Goal: Task Accomplishment & Management: Manage account settings

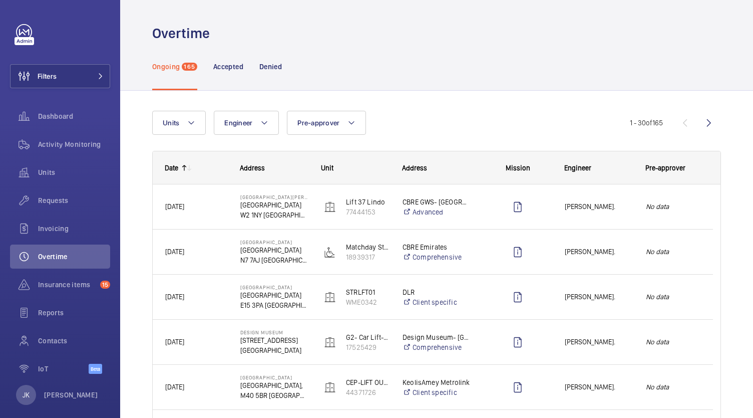
click at [621, 224] on div "Simon Raymond." at bounding box center [592, 206] width 81 height 45
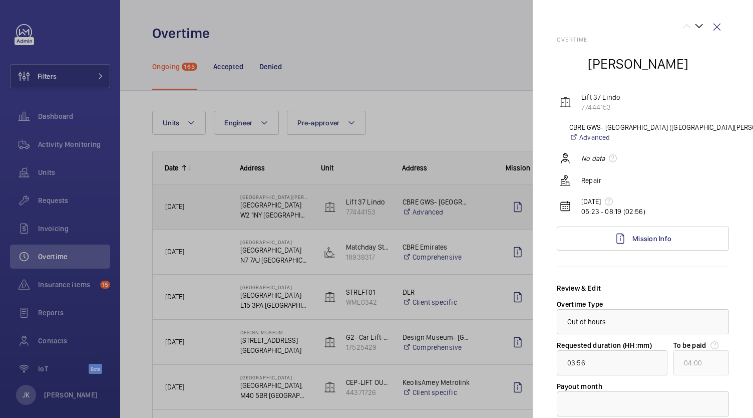
scroll to position [69, 0]
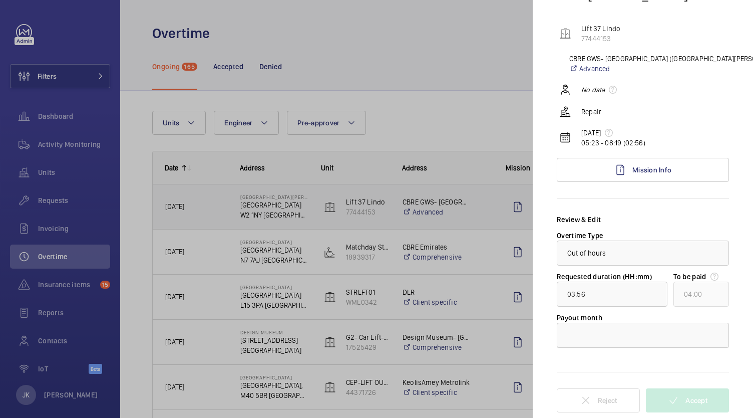
click at [631, 334] on div at bounding box center [642, 335] width 171 height 24
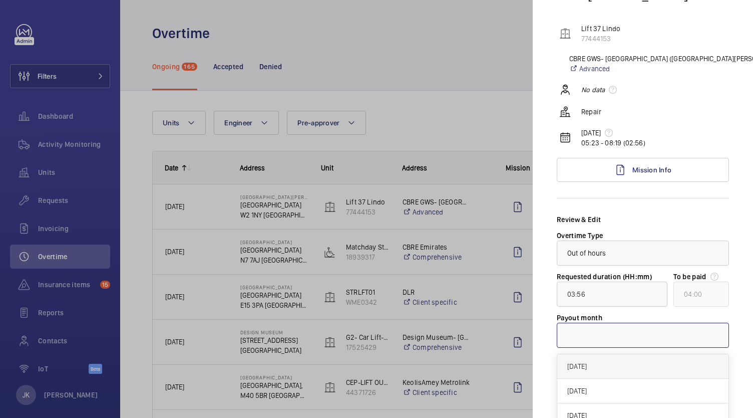
click at [612, 365] on span "[DATE]" at bounding box center [643, 366] width 151 height 10
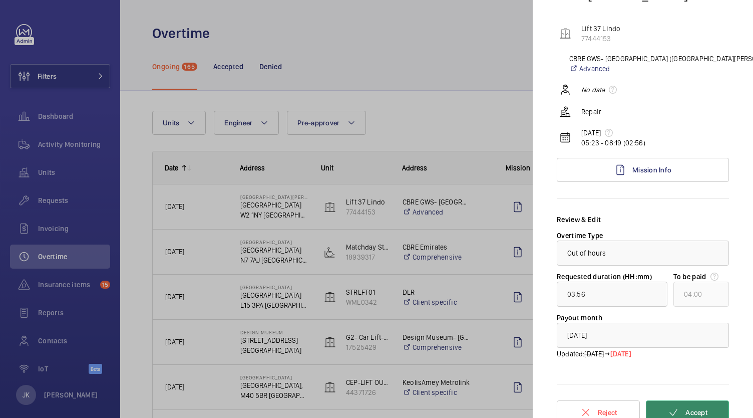
click at [682, 404] on button "Accept" at bounding box center [687, 412] width 83 height 24
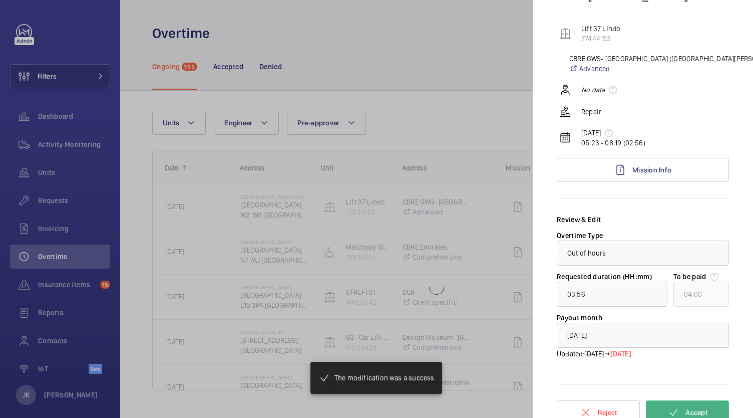
type input "10:00"
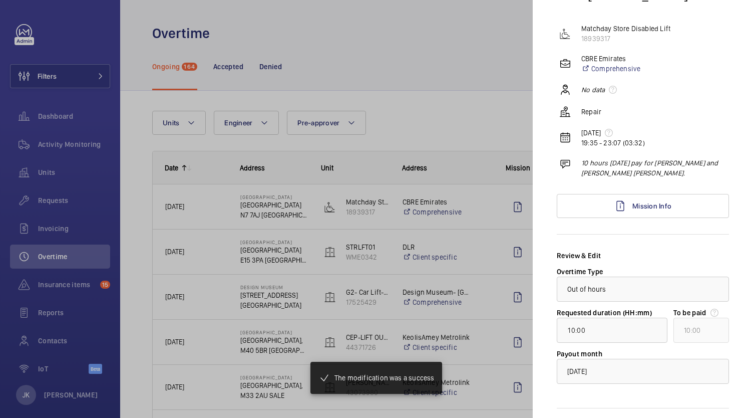
click at [445, 92] on div at bounding box center [376, 209] width 753 height 418
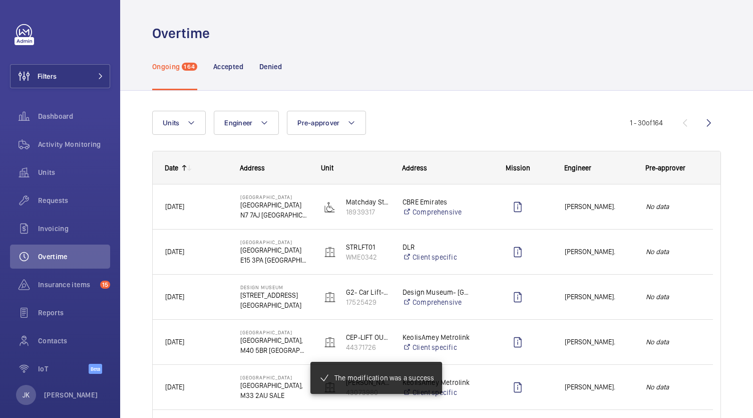
scroll to position [0, 0]
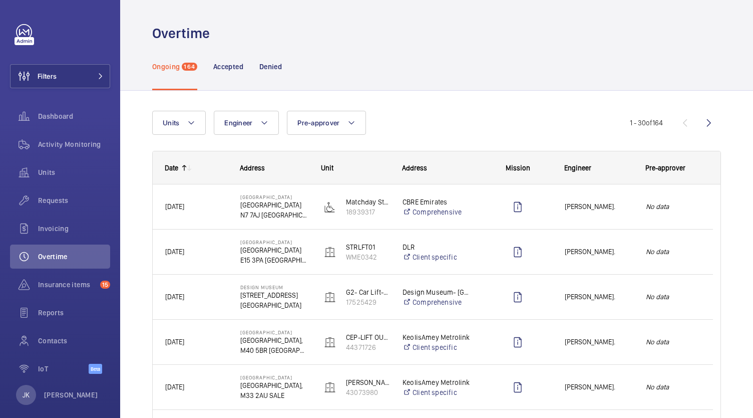
click at [480, 199] on div "Press SPACE to select this row." at bounding box center [512, 206] width 80 height 45
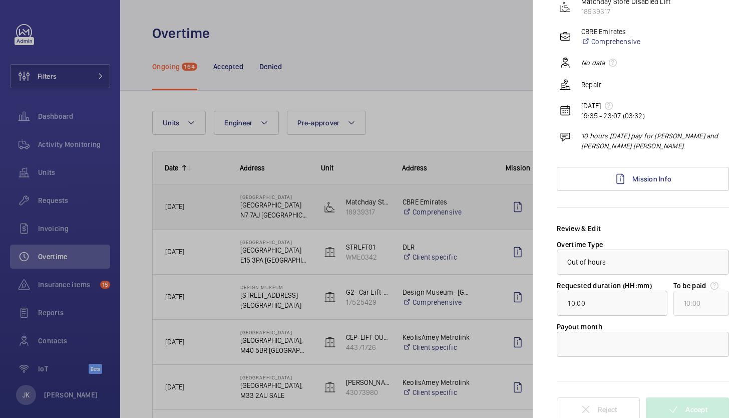
scroll to position [105, 0]
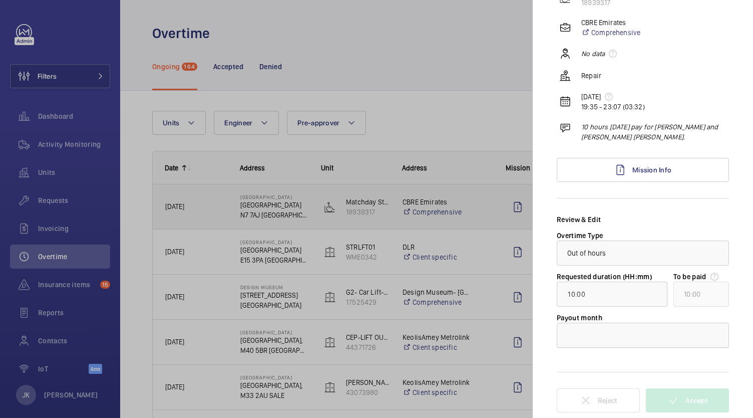
click at [675, 338] on div at bounding box center [642, 335] width 171 height 24
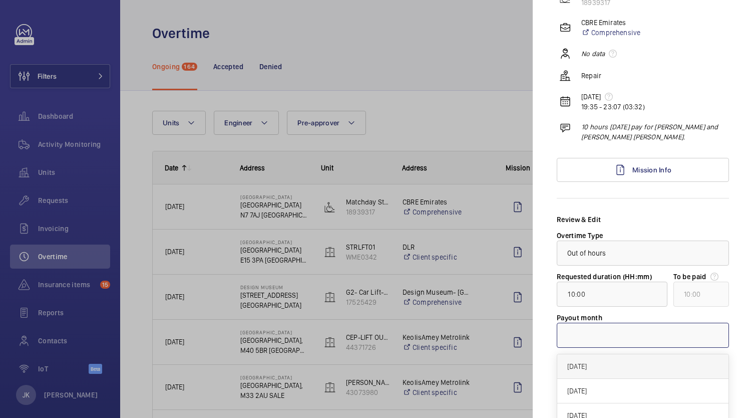
click at [651, 361] on span "[DATE]" at bounding box center [643, 366] width 151 height 10
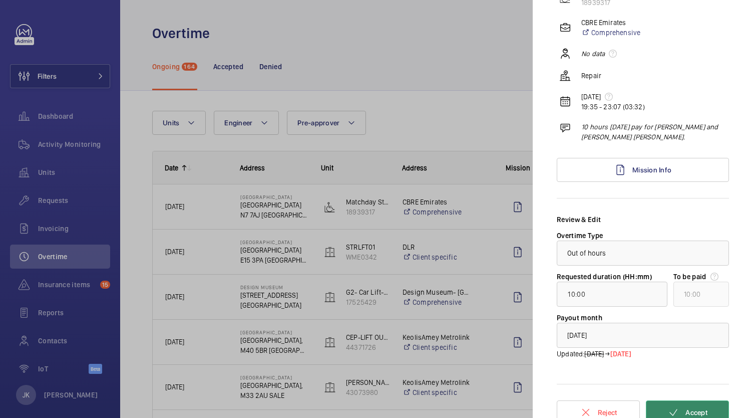
click at [697, 405] on button "Accept" at bounding box center [687, 412] width 83 height 24
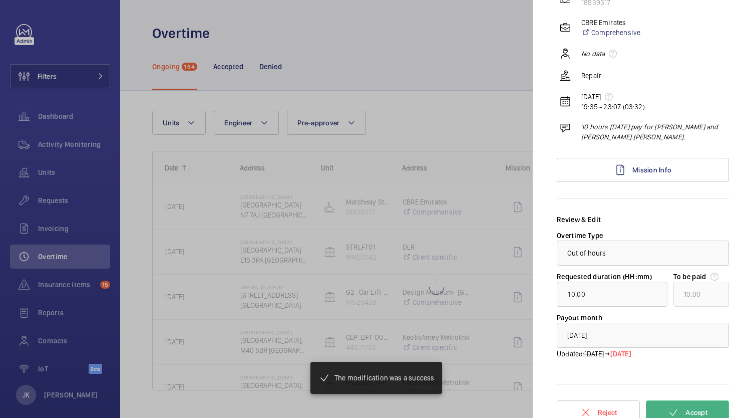
type input "00:49"
type input "01:00"
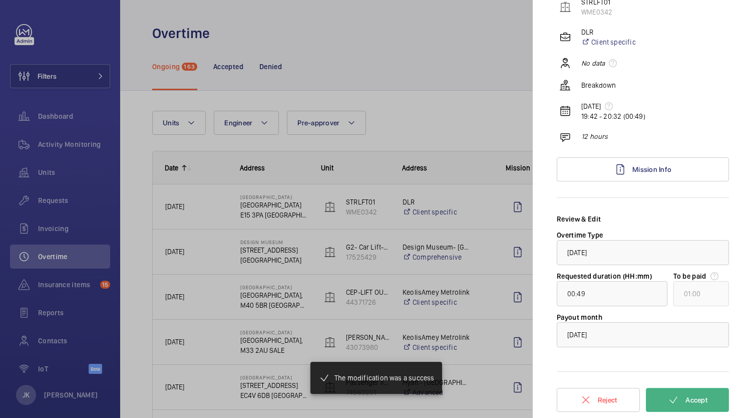
scroll to position [95, 0]
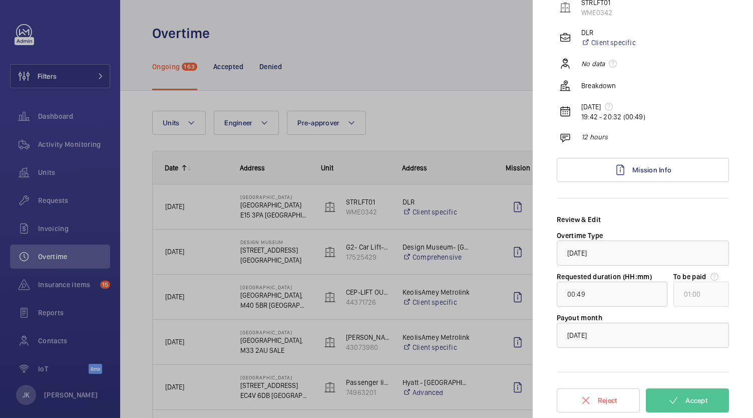
click at [461, 110] on div at bounding box center [376, 209] width 753 height 418
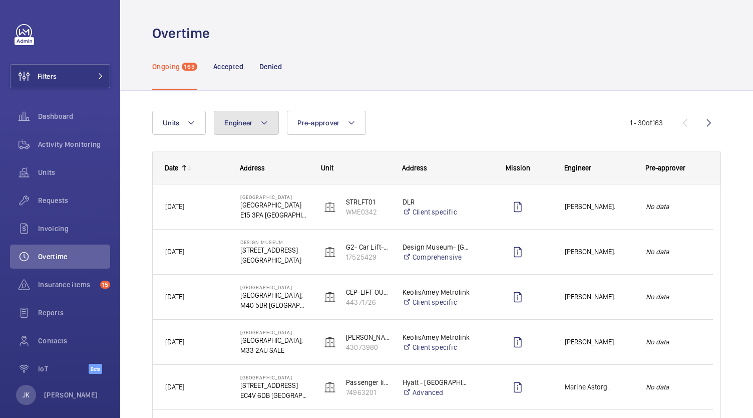
click at [247, 124] on span "Engineer" at bounding box center [238, 123] width 28 height 8
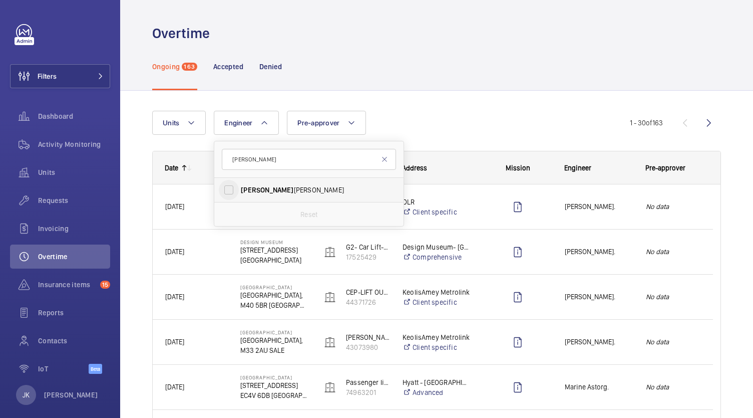
type input "simon"
click at [235, 191] on input "Simon Raymond" at bounding box center [229, 190] width 20 height 20
checkbox input "true"
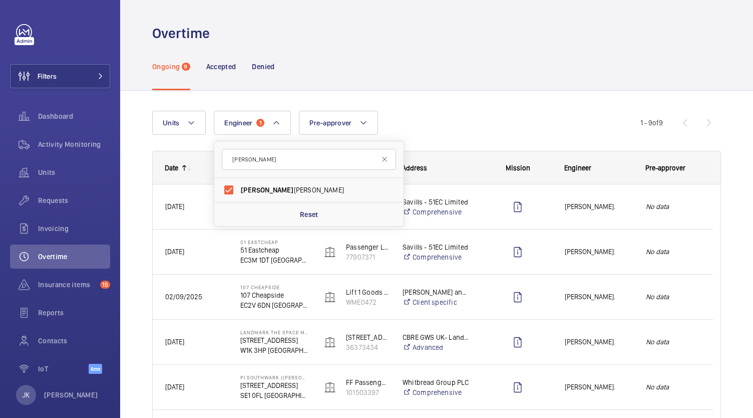
click at [559, 213] on div "Simon Raymond." at bounding box center [593, 207] width 80 height 32
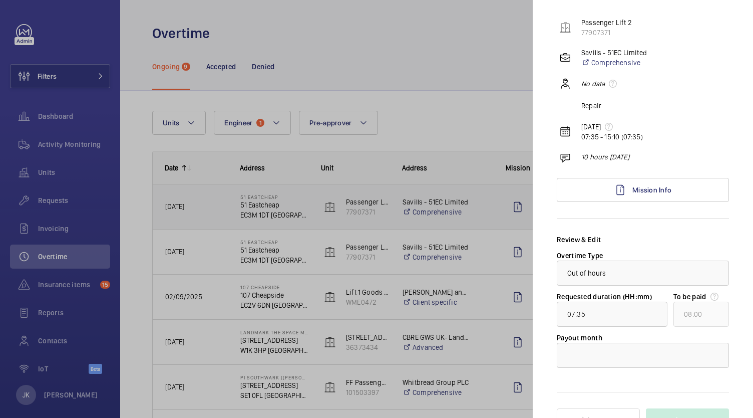
scroll to position [75, 0]
click at [702, 360] on div at bounding box center [642, 355] width 171 height 24
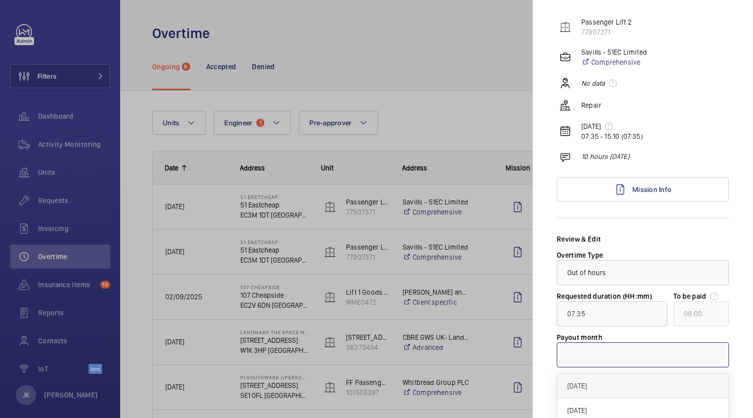
click at [665, 385] on span "[DATE]" at bounding box center [643, 386] width 151 height 10
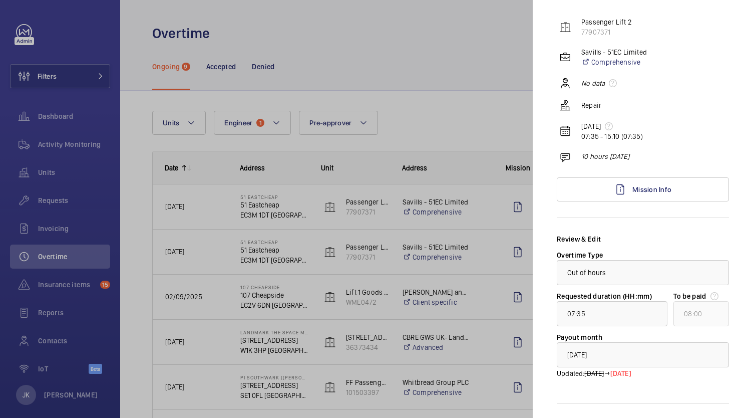
scroll to position [107, 0]
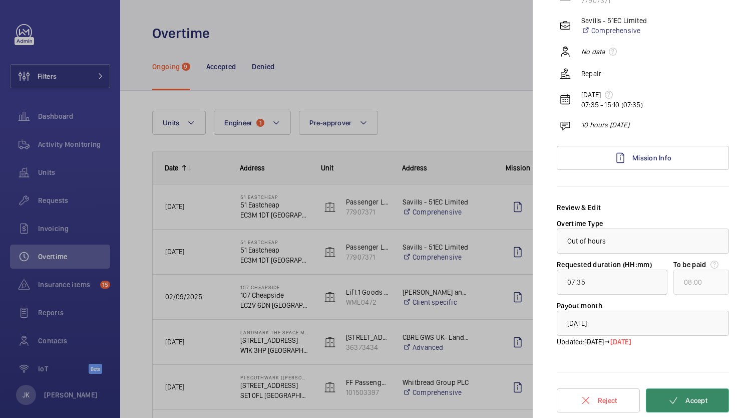
click at [696, 401] on span "Accept" at bounding box center [697, 400] width 22 height 8
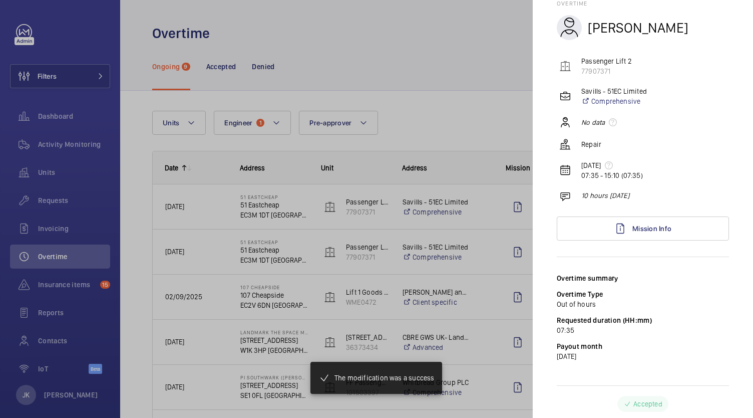
scroll to position [36, 0]
click at [436, 73] on div at bounding box center [376, 209] width 753 height 418
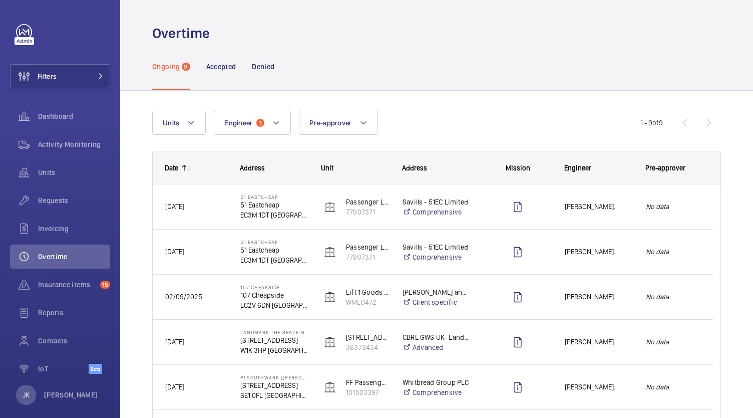
click at [593, 255] on span "Simon Raymond." at bounding box center [599, 252] width 68 height 12
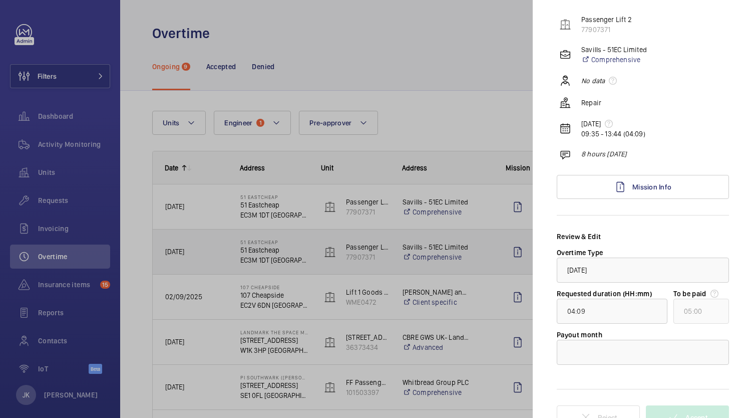
scroll to position [95, 0]
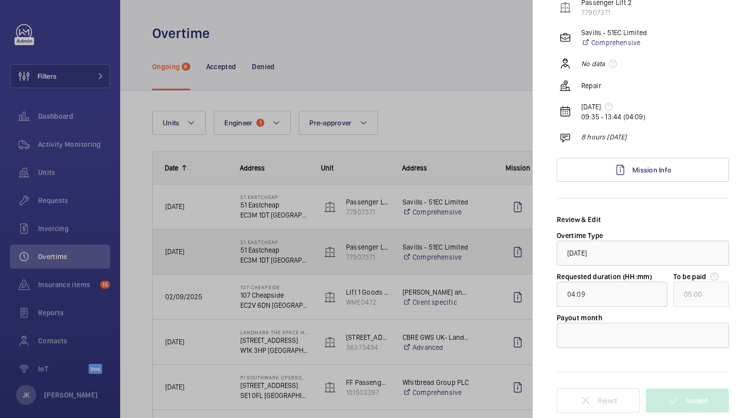
click at [684, 337] on div at bounding box center [642, 335] width 171 height 24
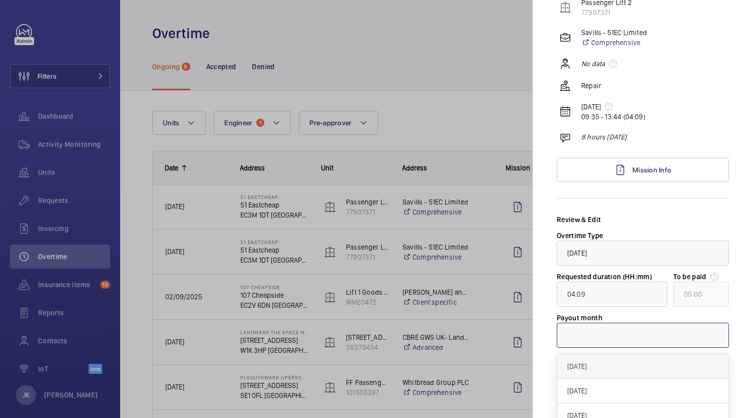
click at [644, 368] on span "[DATE]" at bounding box center [643, 366] width 151 height 10
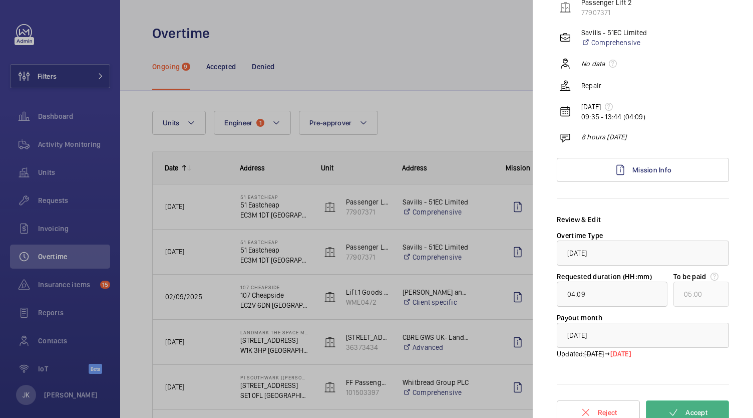
click at [687, 406] on button "Accept" at bounding box center [687, 412] width 83 height 24
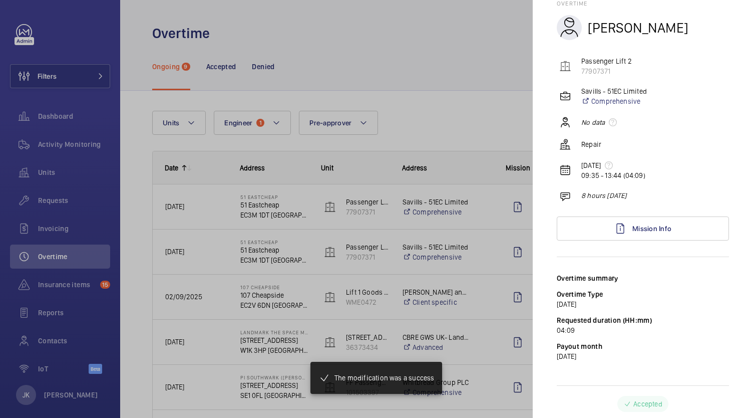
scroll to position [36, 0]
click at [450, 238] on div at bounding box center [376, 209] width 753 height 418
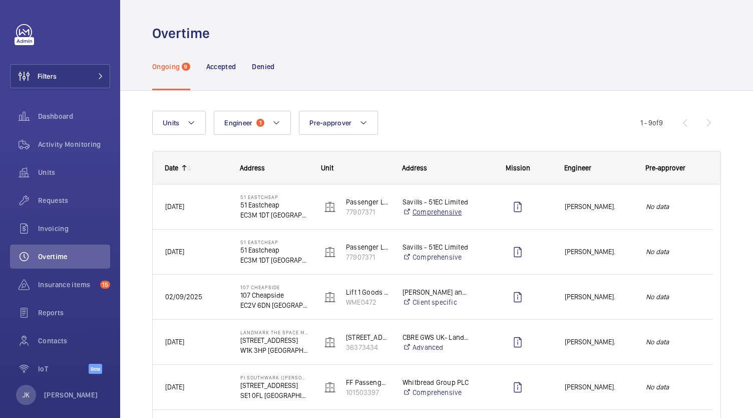
click at [460, 209] on link "Comprehensive" at bounding box center [437, 212] width 68 height 10
click at [358, 213] on p "77907371" at bounding box center [368, 212] width 44 height 10
click at [678, 197] on div "No data" at bounding box center [673, 207] width 79 height 32
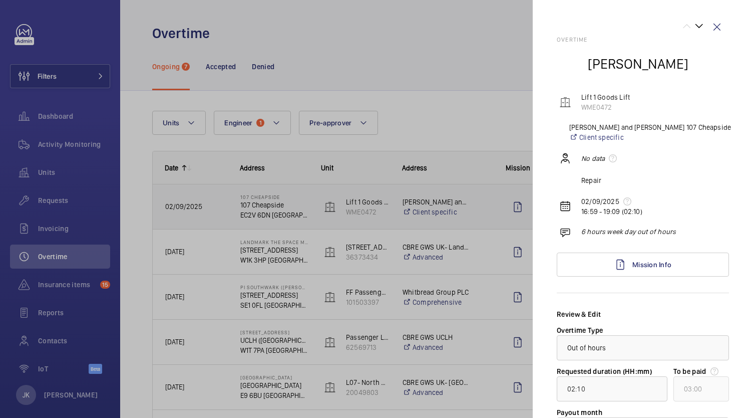
scroll to position [95, 0]
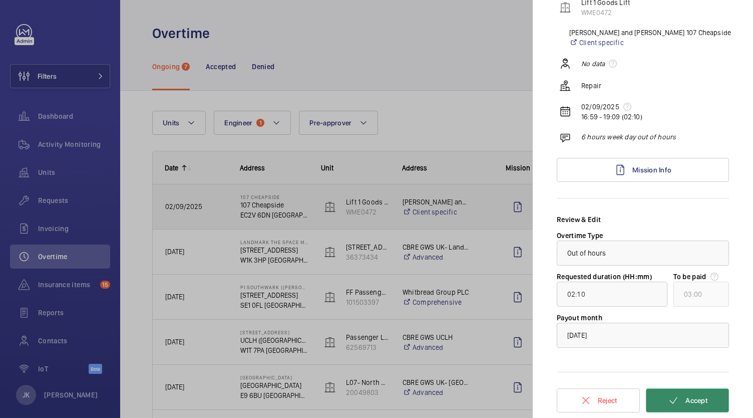
click at [686, 402] on span "Accept" at bounding box center [697, 400] width 22 height 8
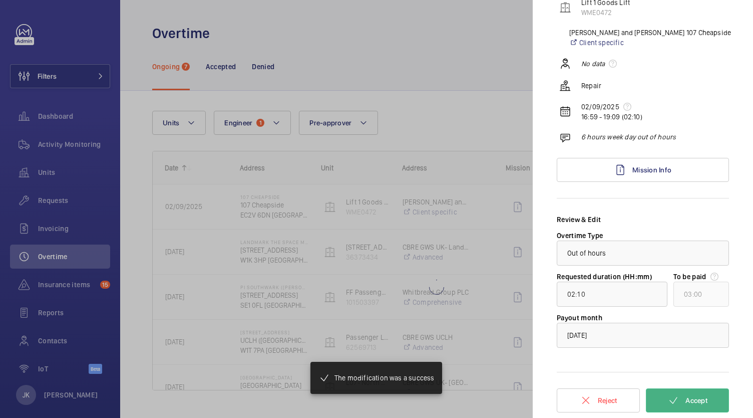
type input "12:26"
type input "13:00"
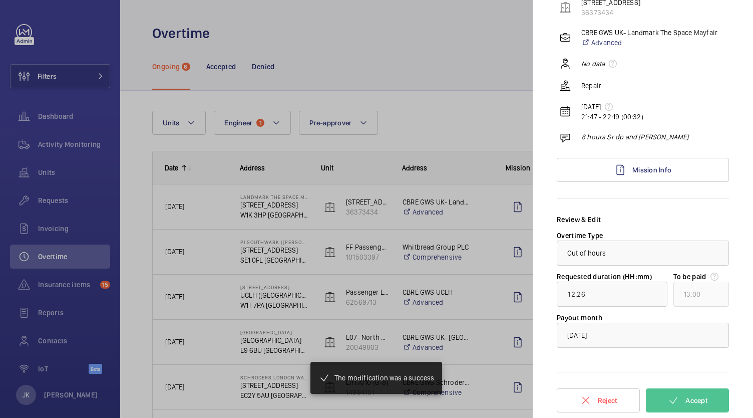
click at [443, 219] on div at bounding box center [376, 209] width 753 height 418
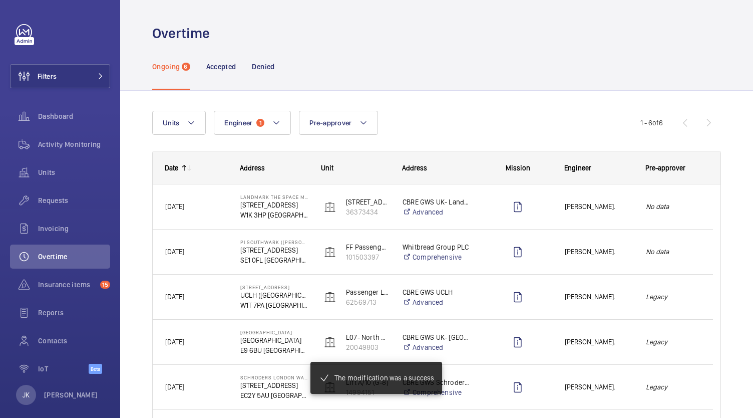
scroll to position [0, 0]
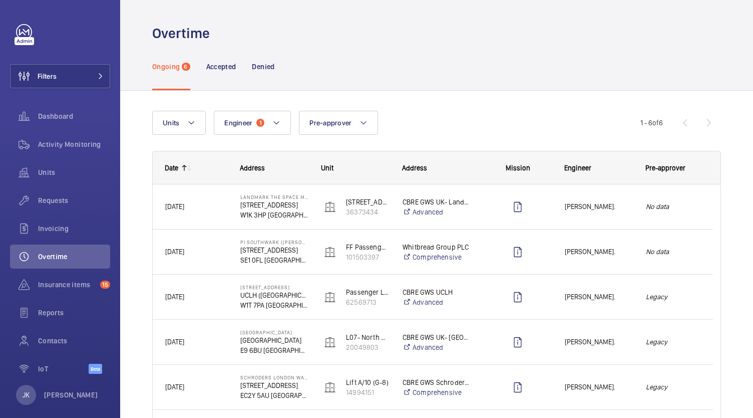
click at [684, 211] on em "No data" at bounding box center [673, 207] width 55 height 12
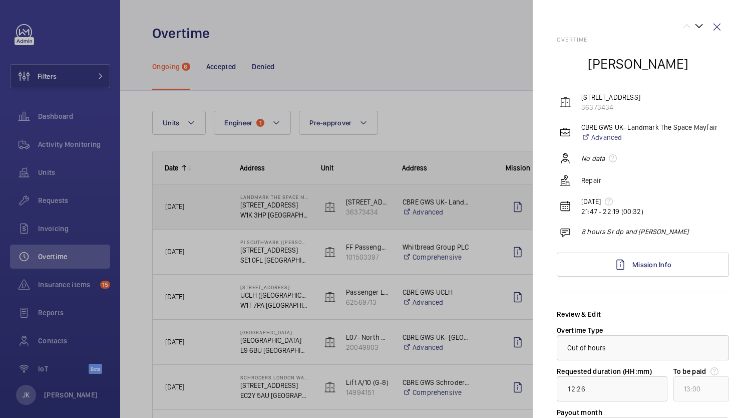
scroll to position [95, 0]
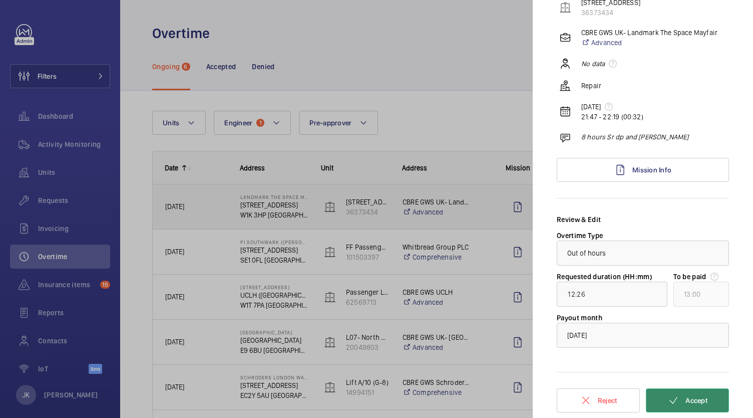
click at [701, 402] on span "Accept" at bounding box center [697, 400] width 22 height 8
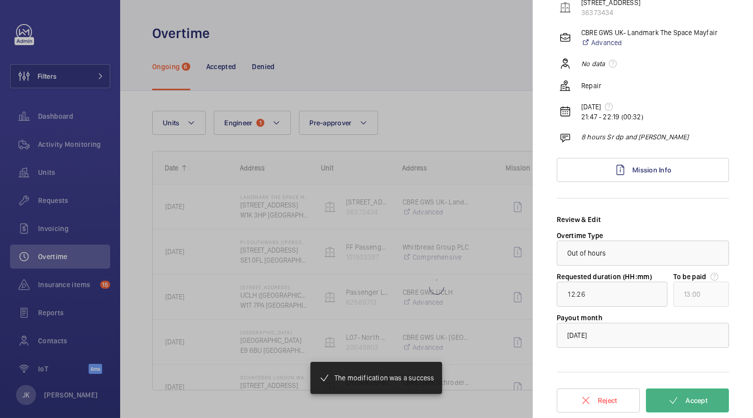
type input "00:37"
type input "01:00"
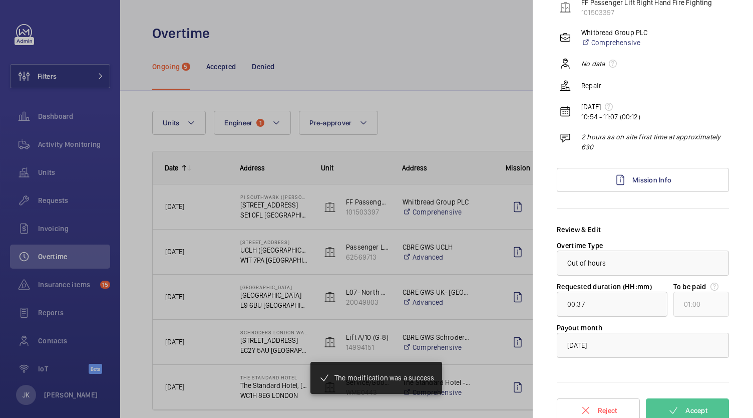
click at [187, 212] on div at bounding box center [376, 209] width 753 height 418
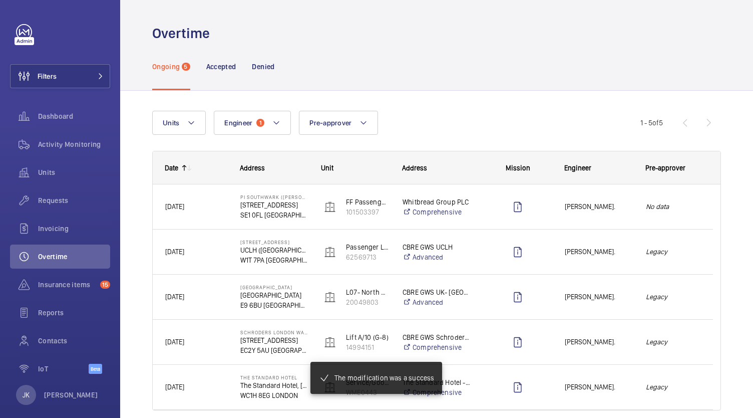
scroll to position [0, 0]
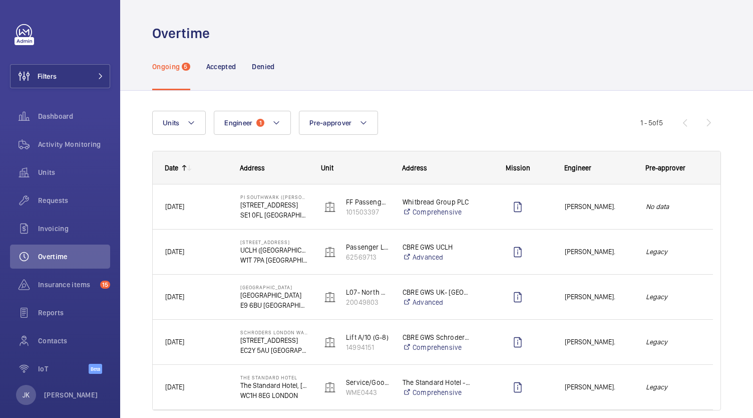
click at [666, 212] on em "No data" at bounding box center [673, 207] width 55 height 12
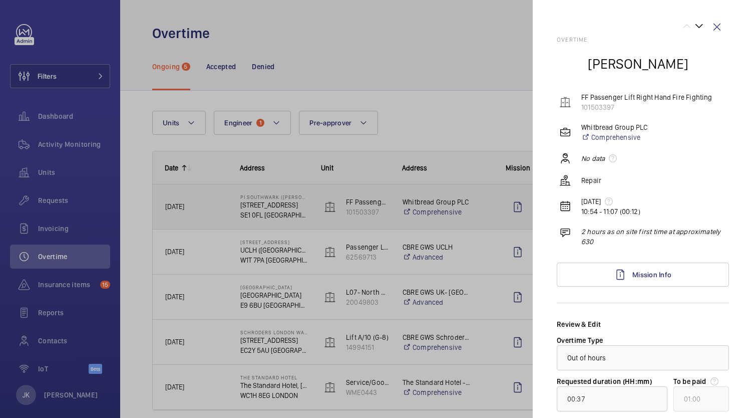
scroll to position [105, 0]
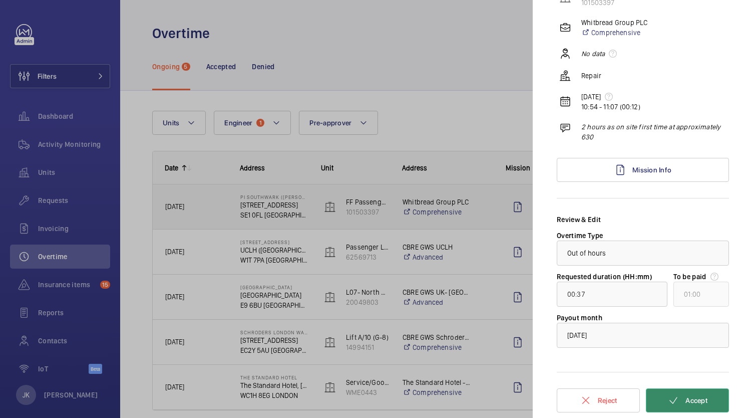
click at [690, 401] on span "Accept" at bounding box center [697, 400] width 22 height 8
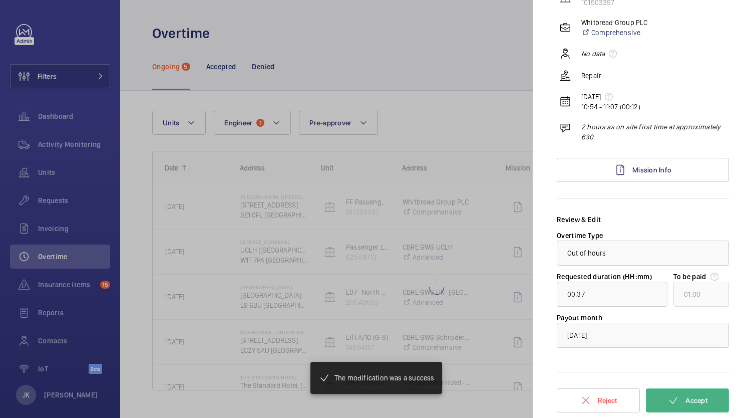
type input "06:05"
type input "07:00"
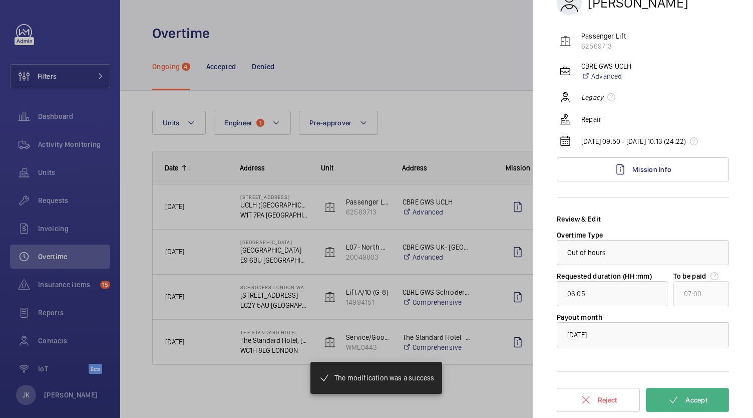
scroll to position [69, 0]
click at [440, 115] on div at bounding box center [376, 209] width 753 height 418
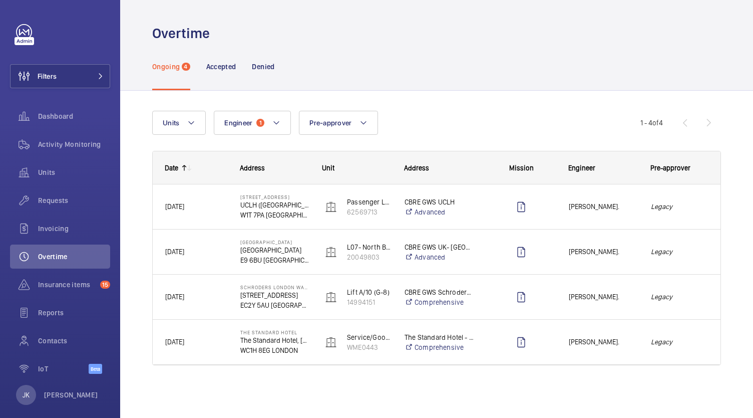
click at [682, 219] on div "Legacy" at bounding box center [679, 207] width 81 height 32
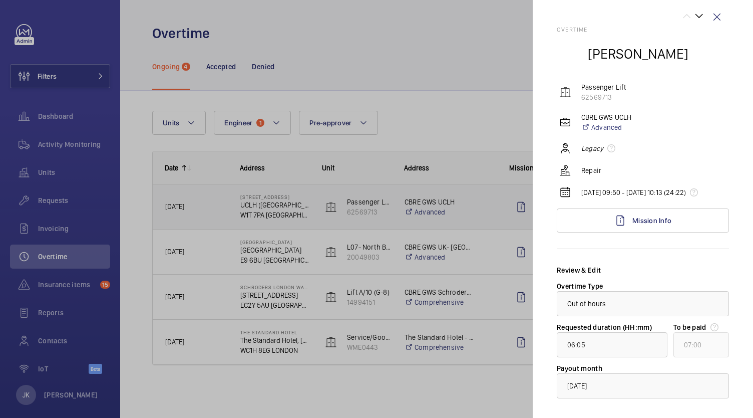
scroll to position [69, 0]
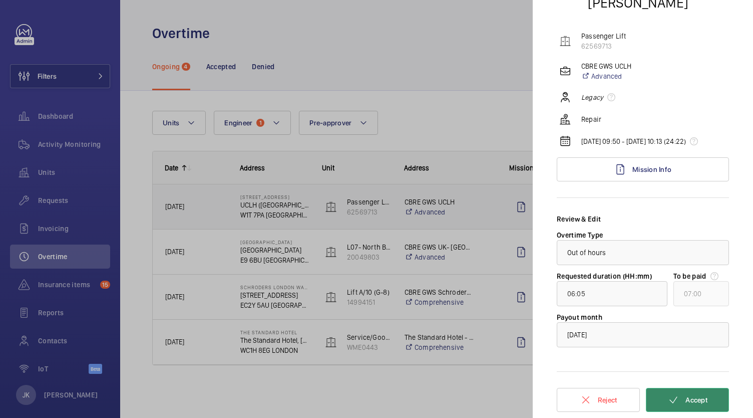
click at [701, 405] on button "Accept" at bounding box center [687, 400] width 83 height 24
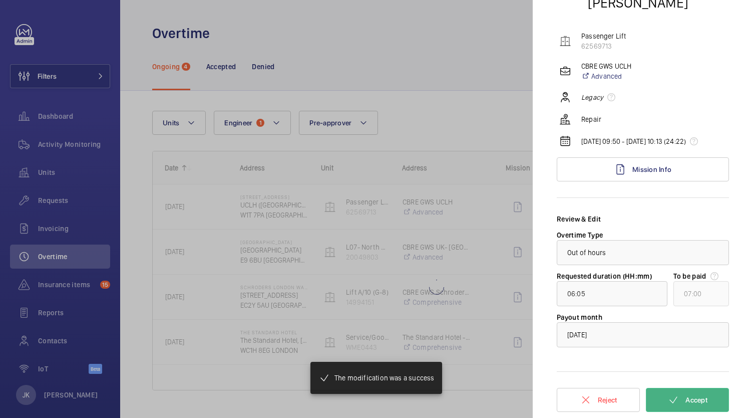
type input "12:00"
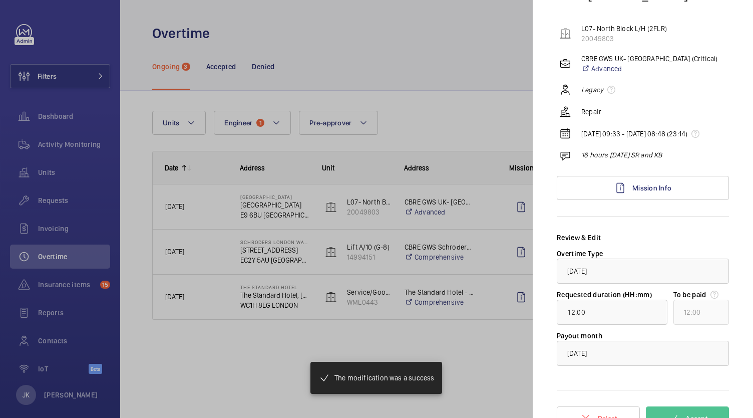
click at [474, 115] on div at bounding box center [376, 209] width 753 height 418
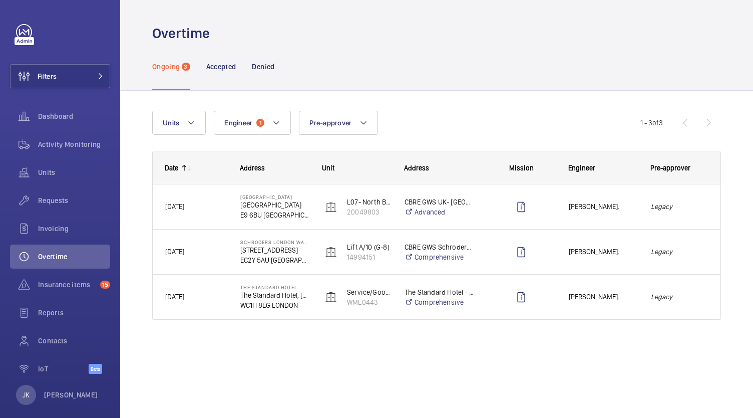
click at [682, 211] on em "Legacy" at bounding box center [679, 207] width 57 height 12
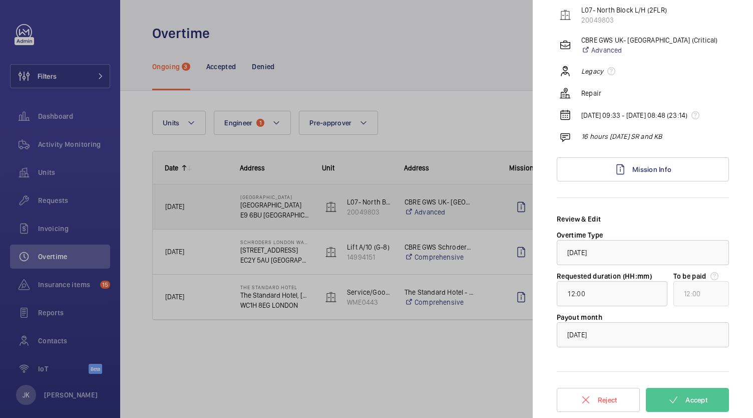
scroll to position [95, 0]
click at [697, 411] on button "Accept" at bounding box center [687, 400] width 83 height 24
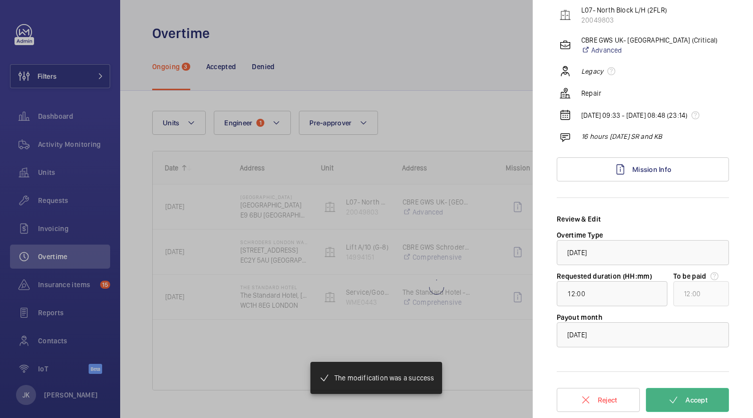
type input "06:31"
type input "07:00"
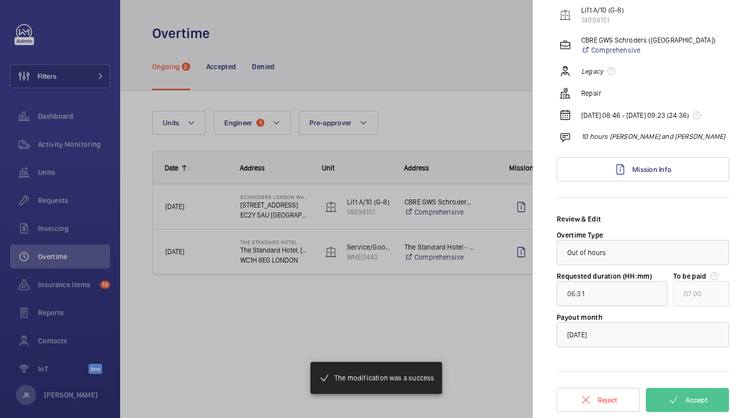
click at [493, 122] on div at bounding box center [376, 209] width 753 height 418
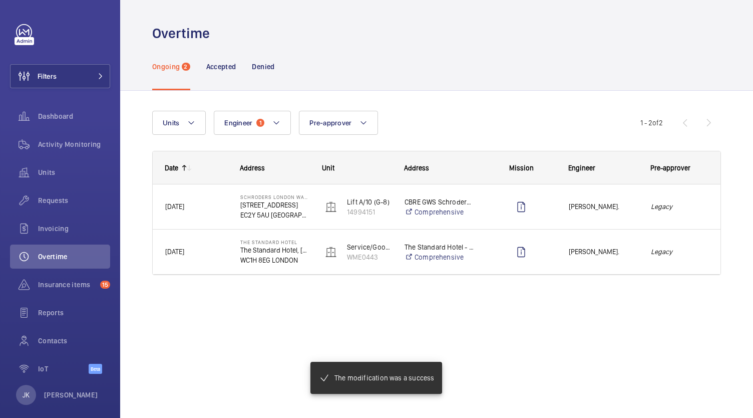
click at [684, 212] on div "Legacy" at bounding box center [679, 207] width 81 height 32
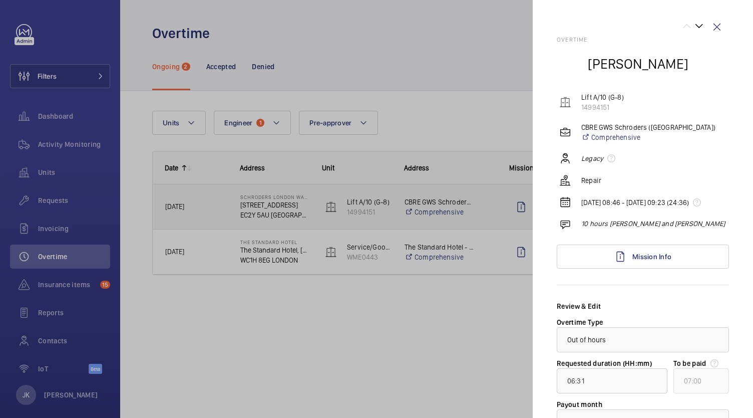
scroll to position [95, 0]
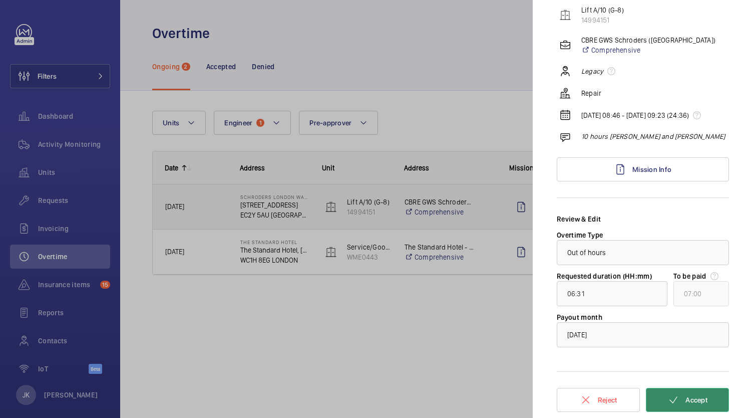
click at [705, 410] on button "Accept" at bounding box center [687, 400] width 83 height 24
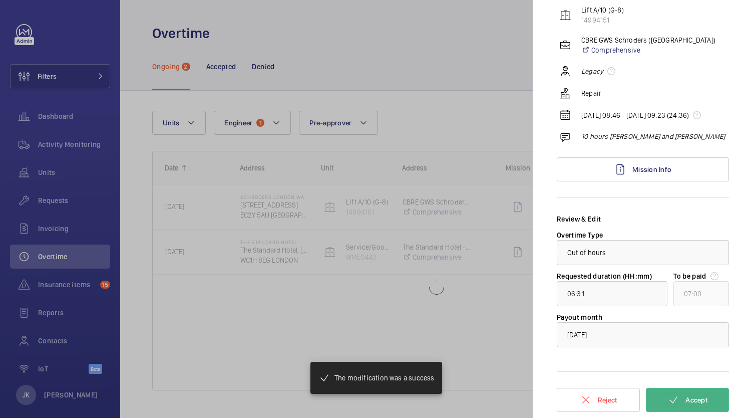
type input "02:01"
type input "03:00"
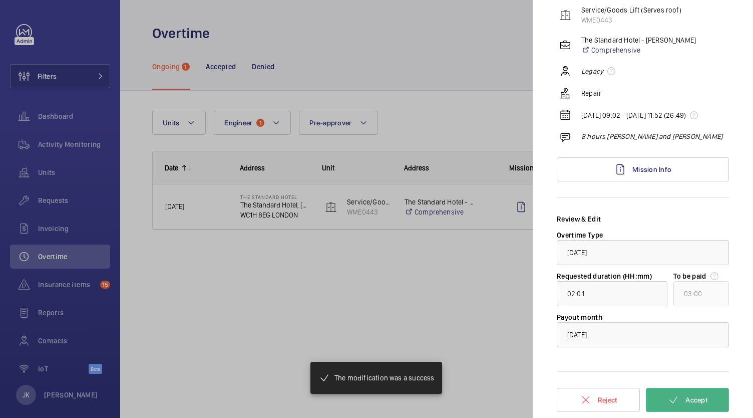
click at [484, 323] on div at bounding box center [376, 209] width 753 height 418
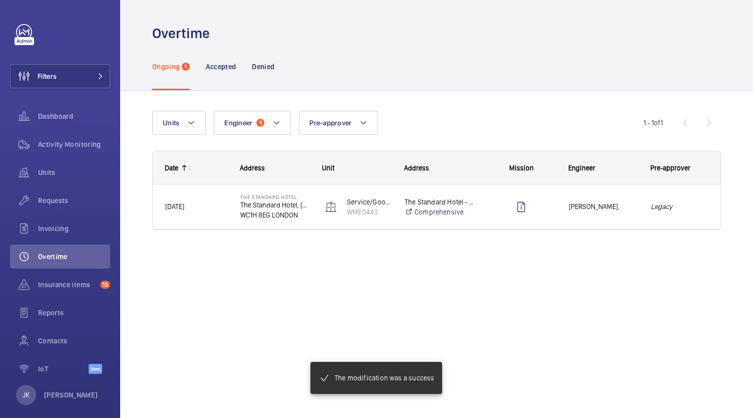
click at [673, 210] on em "Legacy" at bounding box center [679, 207] width 57 height 12
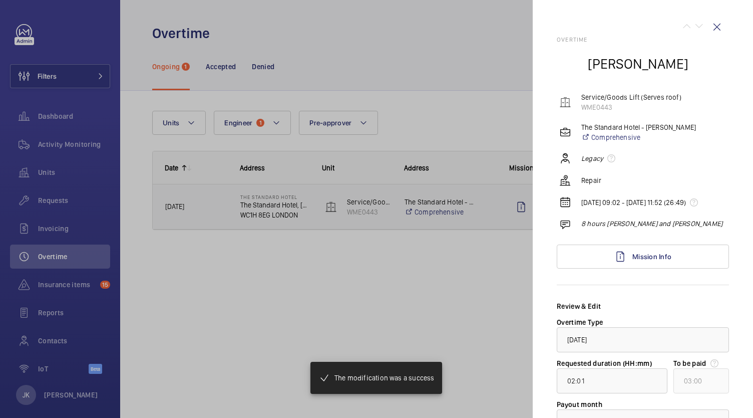
scroll to position [95, 0]
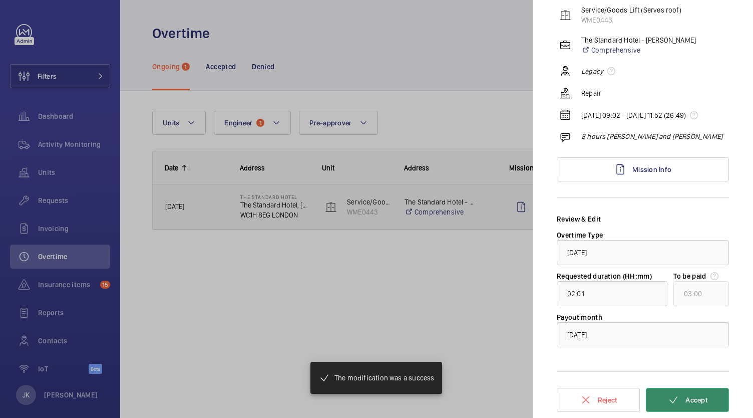
click at [696, 405] on button "Accept" at bounding box center [687, 400] width 83 height 24
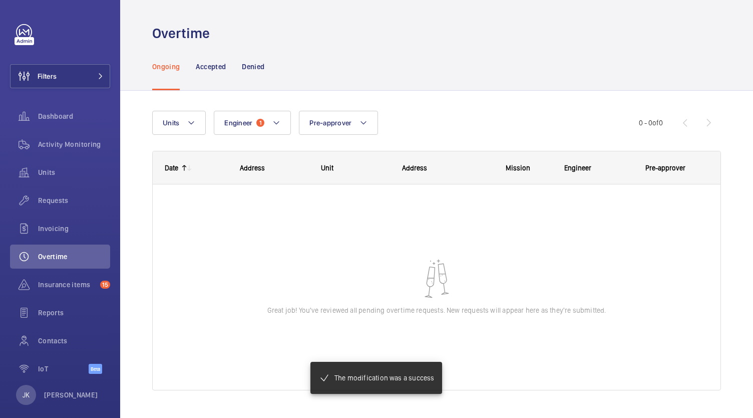
scroll to position [0, 0]
click at [536, 245] on div at bounding box center [437, 286] width 568 height 205
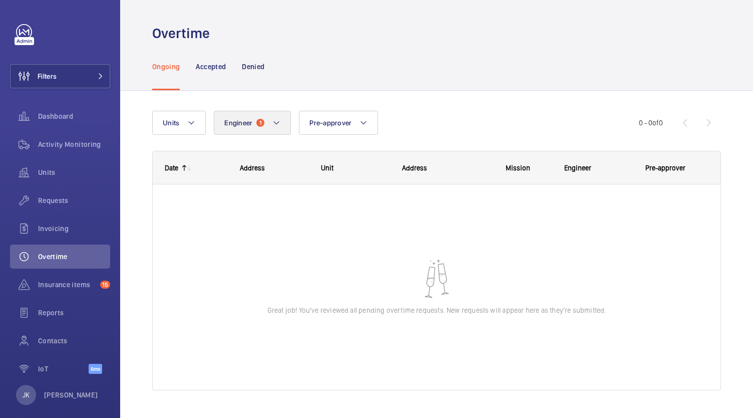
click at [262, 116] on button "Engineer 1" at bounding box center [252, 123] width 77 height 24
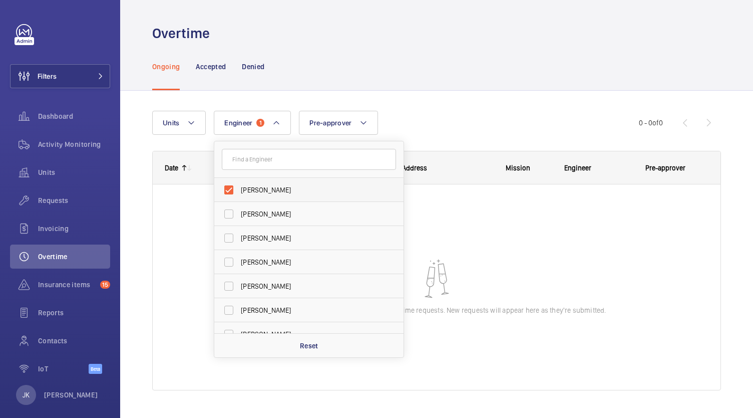
click at [270, 188] on span "[PERSON_NAME]" at bounding box center [310, 190] width 138 height 10
click at [239, 188] on input "[PERSON_NAME]" at bounding box center [229, 190] width 20 height 20
checkbox input "false"
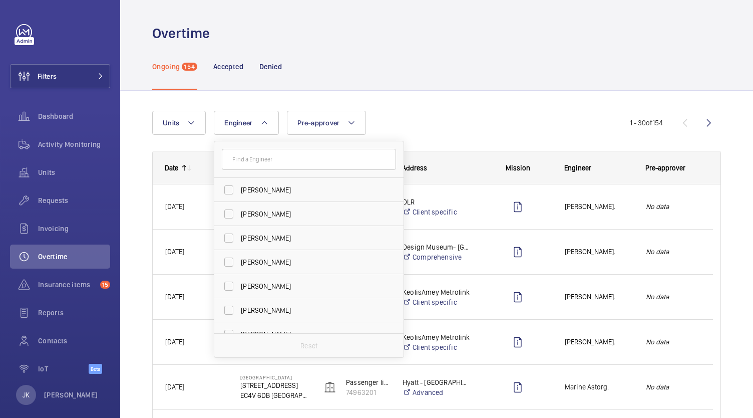
click at [575, 111] on div "Units Engineer [PERSON_NAME] [PERSON_NAME] [PERSON_NAME][DEMOGRAPHIC_DATA] [PER…" at bounding box center [391, 123] width 478 height 24
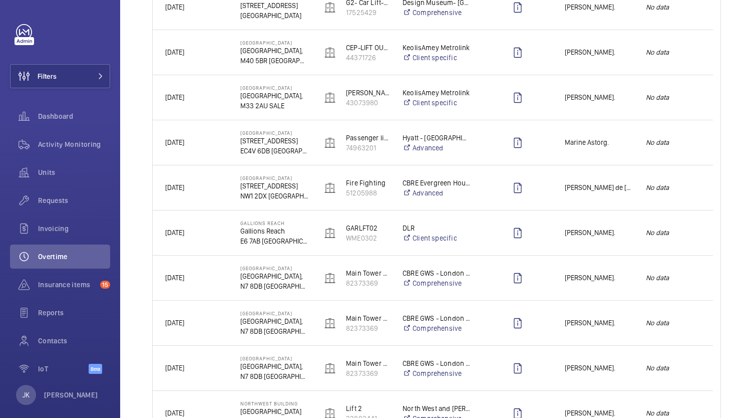
scroll to position [245, 0]
click at [660, 147] on em "No data" at bounding box center [673, 142] width 55 height 12
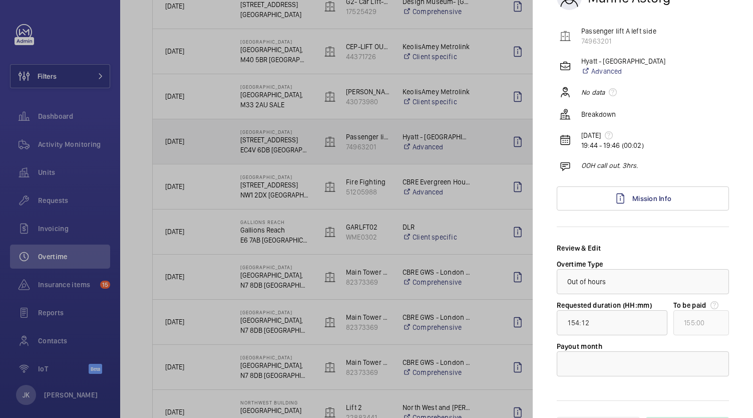
scroll to position [0, 0]
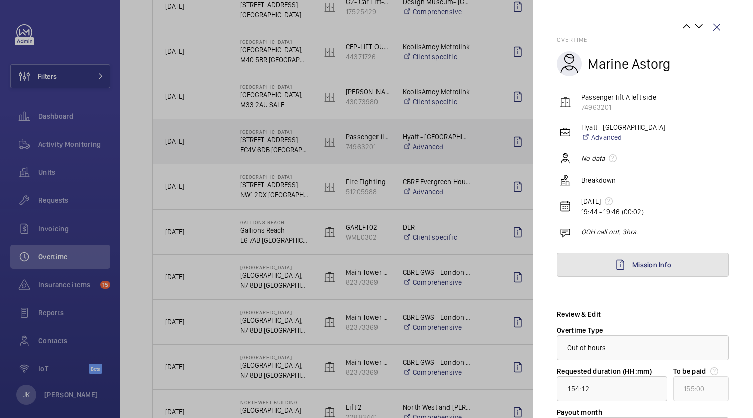
click at [670, 262] on link "Mission Info" at bounding box center [643, 264] width 172 height 24
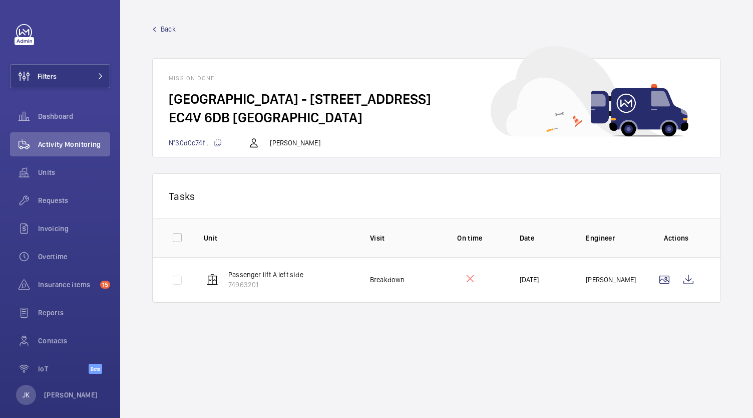
click at [161, 32] on span "Back" at bounding box center [168, 29] width 15 height 10
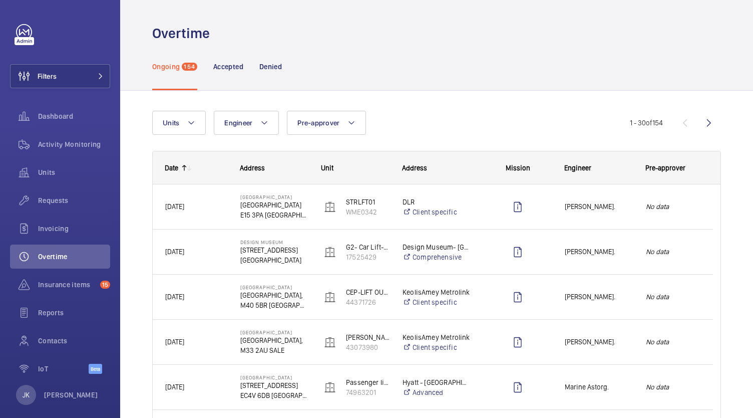
click at [646, 298] on em "No data" at bounding box center [673, 297] width 55 height 12
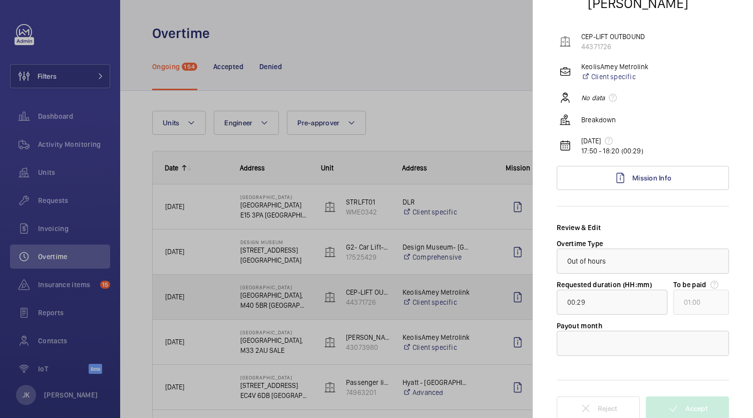
scroll to position [69, 0]
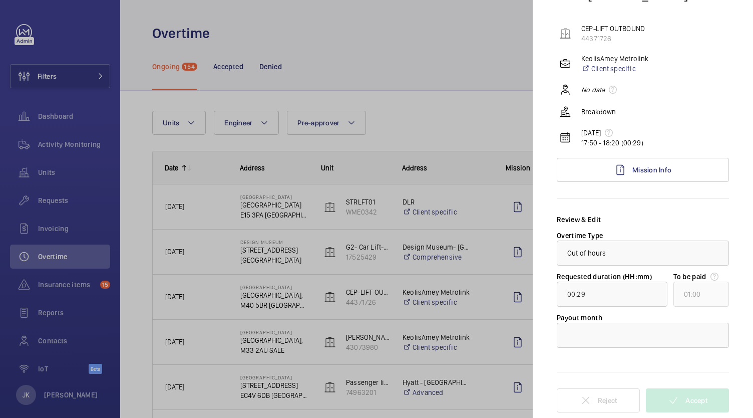
click at [711, 274] on mat-icon at bounding box center [715, 276] width 8 height 8
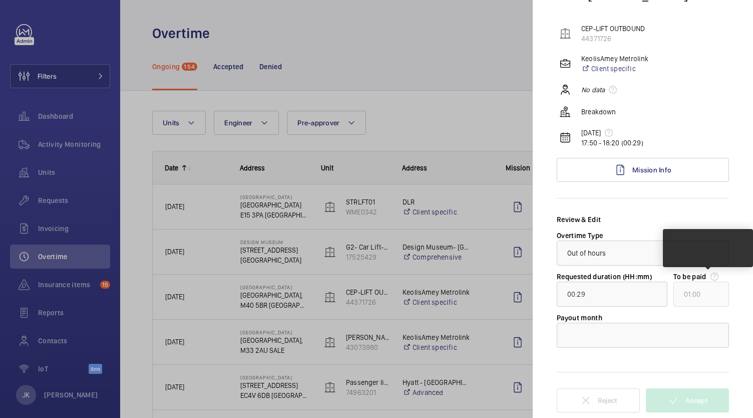
click at [722, 290] on mat-sidenav "Overtime [PERSON_NAME] CEP-LIFT OUTBOUND 44371726 KeolisAmey Metrolink Client s…" at bounding box center [643, 209] width 220 height 418
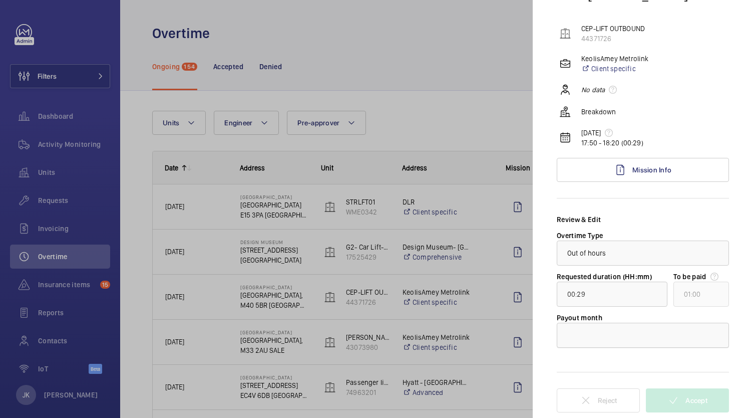
click at [676, 335] on div at bounding box center [642, 335] width 171 height 24
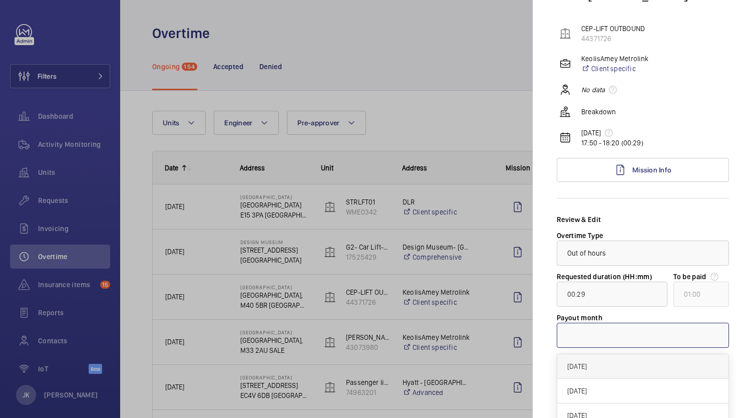
click at [663, 368] on span "[DATE]" at bounding box center [643, 366] width 151 height 10
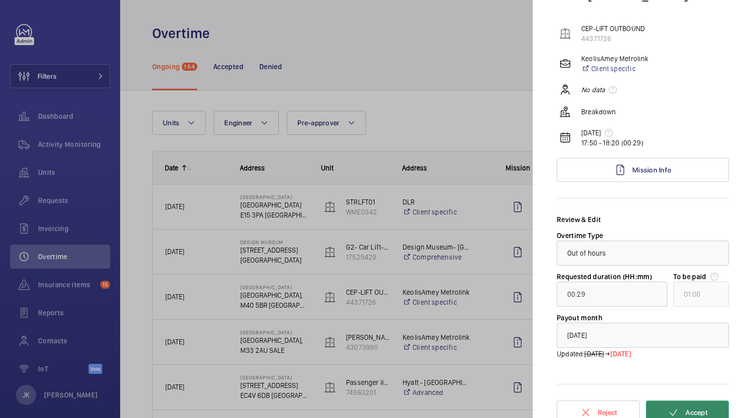
click at [688, 409] on span "Accept" at bounding box center [697, 412] width 22 height 8
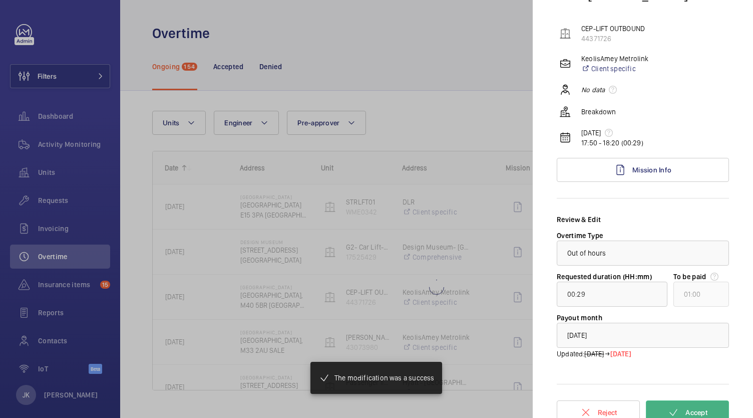
type input "00:25"
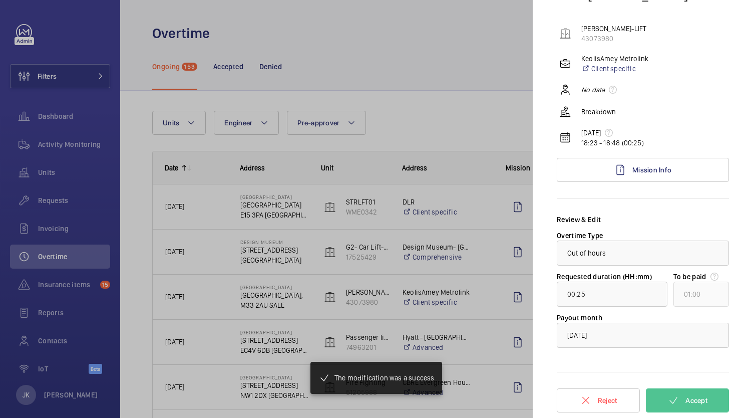
click at [473, 114] on div at bounding box center [376, 209] width 753 height 418
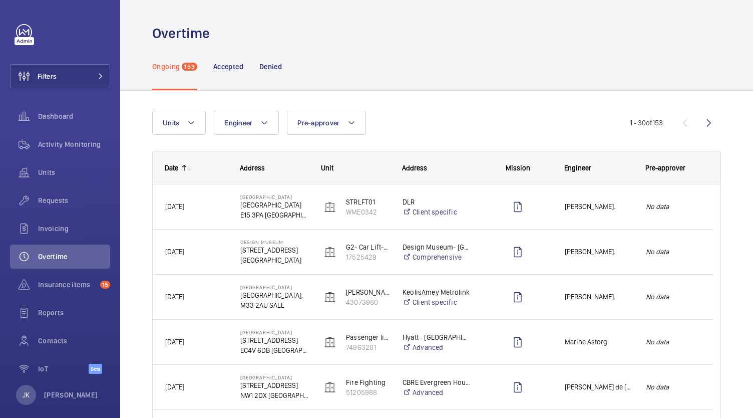
click at [680, 300] on em "No data" at bounding box center [673, 297] width 55 height 12
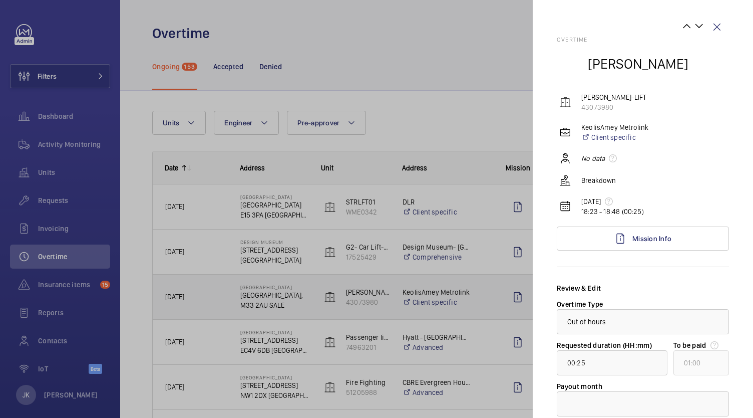
scroll to position [69, 0]
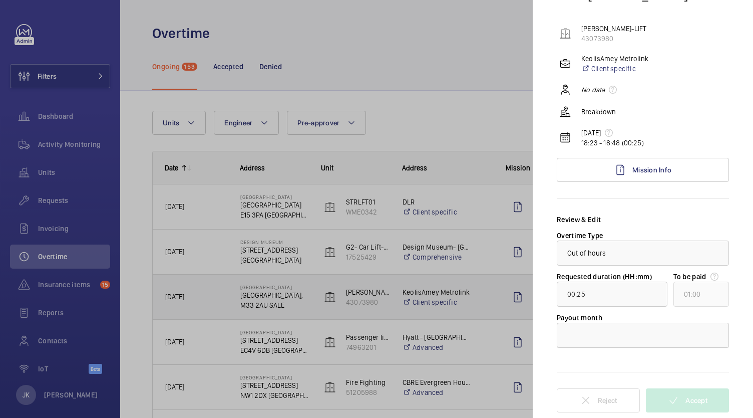
click at [676, 329] on div at bounding box center [642, 335] width 171 height 24
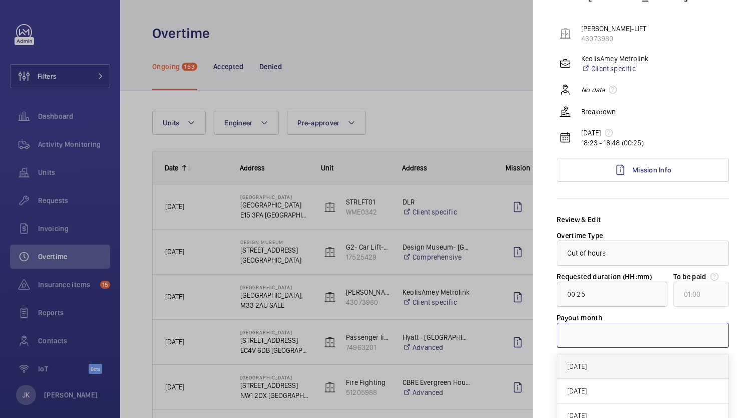
click at [661, 364] on span "[DATE]" at bounding box center [643, 366] width 151 height 10
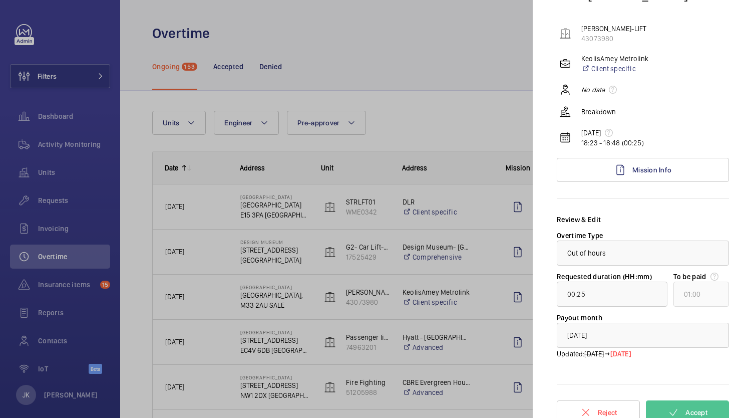
scroll to position [81, 0]
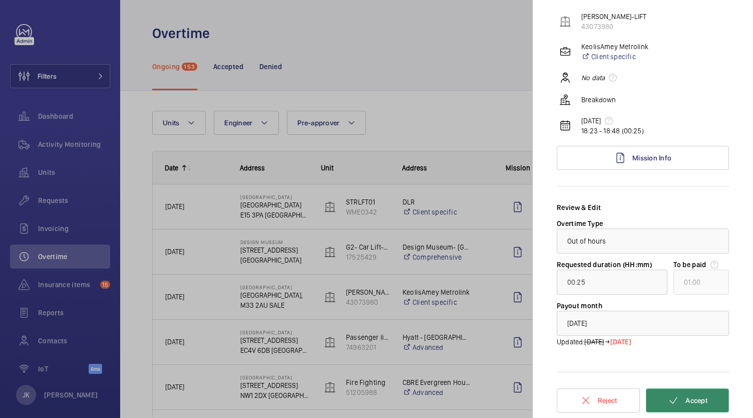
click at [690, 403] on span "Accept" at bounding box center [697, 400] width 22 height 8
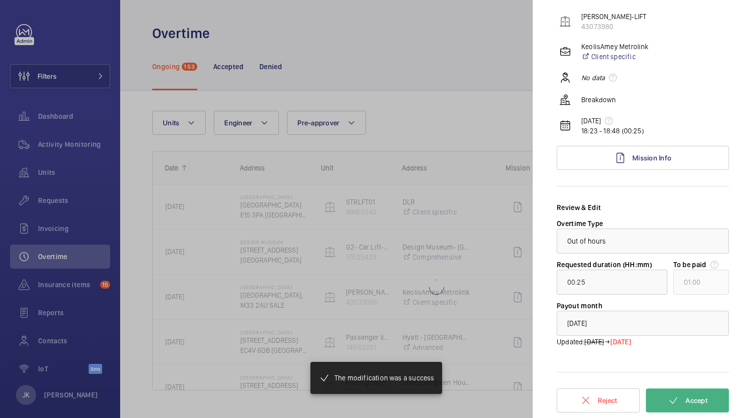
type input "154:12"
type input "155:00"
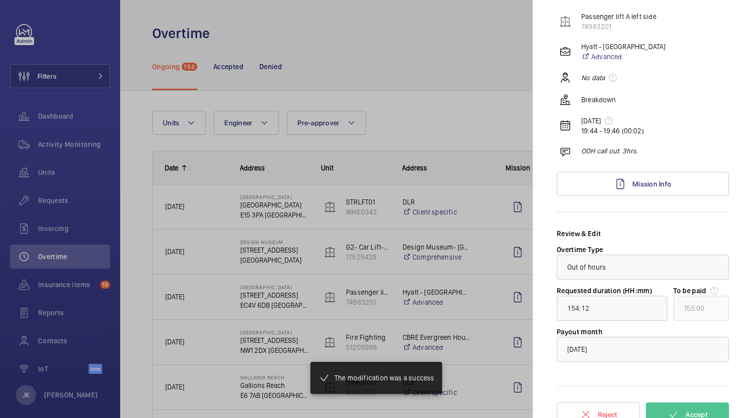
click at [468, 126] on div at bounding box center [376, 209] width 753 height 418
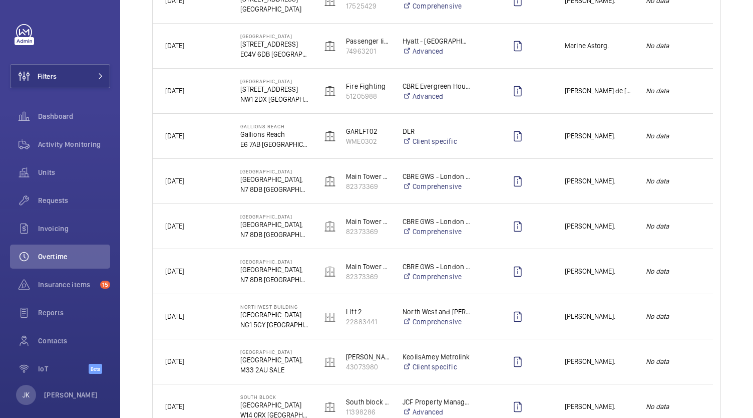
scroll to position [270, 0]
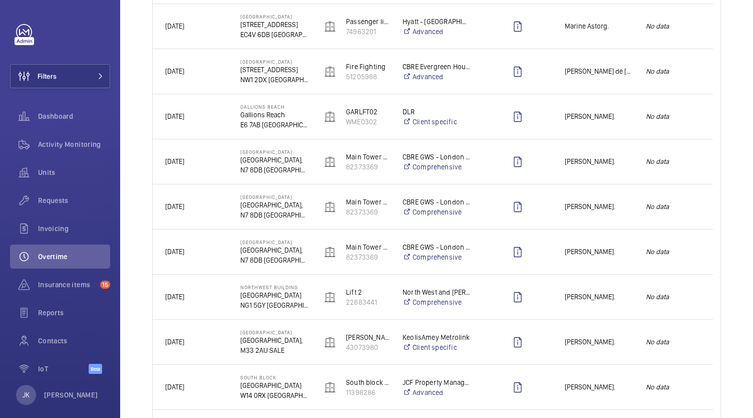
click at [712, 85] on div "No data" at bounding box center [673, 72] width 79 height 32
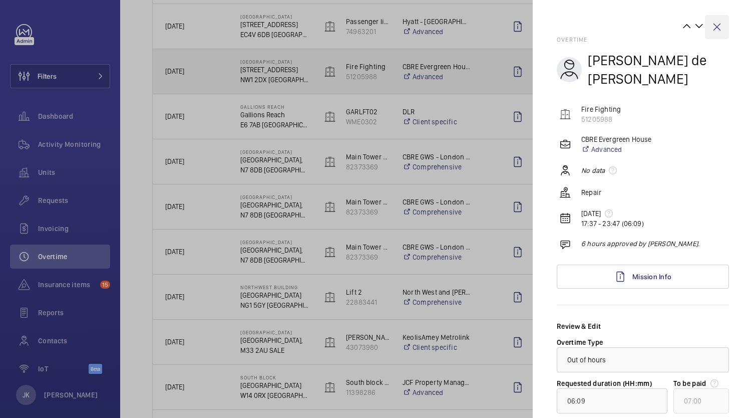
click at [707, 31] on wm-front-icon-button at bounding box center [717, 27] width 24 height 24
